Goal: Task Accomplishment & Management: Manage account settings

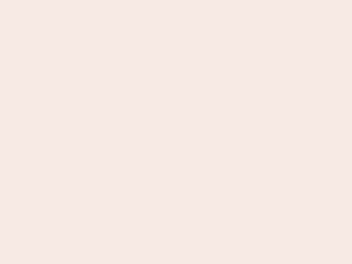
click at [176, 132] on nb-app "Almost there Thank you for registering for Newbook. Your account is under revie…" at bounding box center [176, 132] width 352 height 264
click at [176, 0] on nb-app "Almost there Thank you for registering for Newbook. Your account is under revie…" at bounding box center [176, 132] width 352 height 264
click at [188, 0] on nb-app "Almost there Thank you for registering for Newbook. Your account is under revie…" at bounding box center [176, 132] width 352 height 264
click at [176, 132] on nb-app "Almost there Thank you for registering for Newbook. Your account is under revie…" at bounding box center [176, 132] width 352 height 264
click at [176, 0] on nb-app "Almost there Thank you for registering for Newbook. Your account is under revie…" at bounding box center [176, 132] width 352 height 264
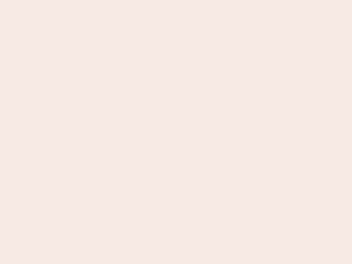
click at [123, 0] on nb-app "Almost there Thank you for registering for Newbook. Your account is under revie…" at bounding box center [176, 132] width 352 height 264
click at [176, 132] on nb-app "Almost there Thank you for registering for Newbook. Your account is under revie…" at bounding box center [176, 132] width 352 height 264
click at [176, 0] on nb-app "Almost there Thank you for registering for Newbook. Your account is under revie…" at bounding box center [176, 132] width 352 height 264
click at [123, 0] on nb-app "Almost there Thank you for registering for Newbook. Your account is under revie…" at bounding box center [176, 132] width 352 height 264
click at [176, 132] on nb-app "Almost there Thank you for registering for Newbook. Your account is under revie…" at bounding box center [176, 132] width 352 height 264
